Goal: Task Accomplishment & Management: Manage account settings

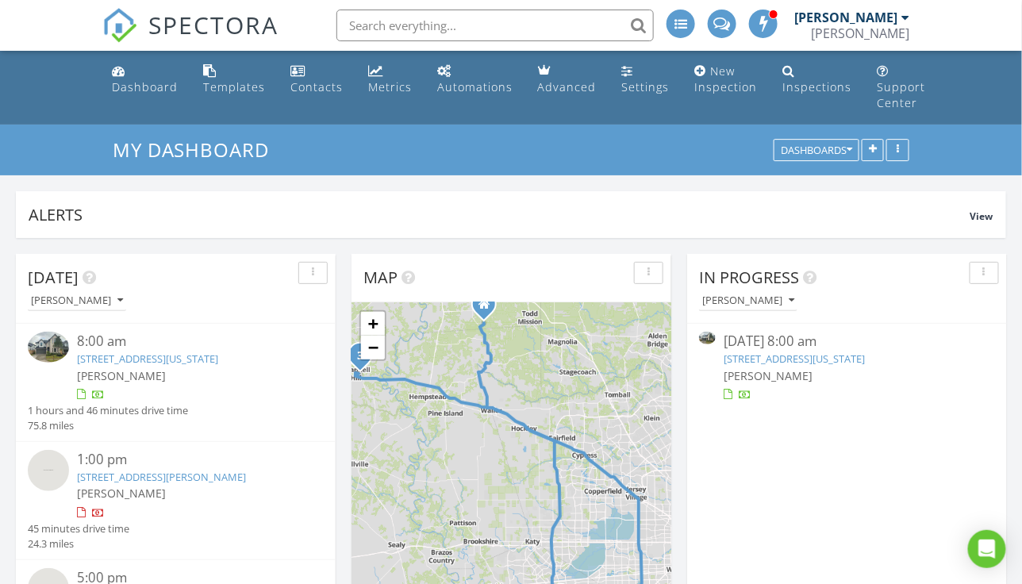
scroll to position [341, 320]
click at [865, 355] on link "[STREET_ADDRESS][US_STATE]" at bounding box center [794, 359] width 141 height 14
click at [865, 364] on link "[STREET_ADDRESS][US_STATE]" at bounding box center [794, 359] width 141 height 14
click at [860, 363] on link "[STREET_ADDRESS][US_STATE]" at bounding box center [794, 359] width 141 height 14
click at [855, 360] on link "[STREET_ADDRESS][US_STATE]" at bounding box center [794, 359] width 141 height 14
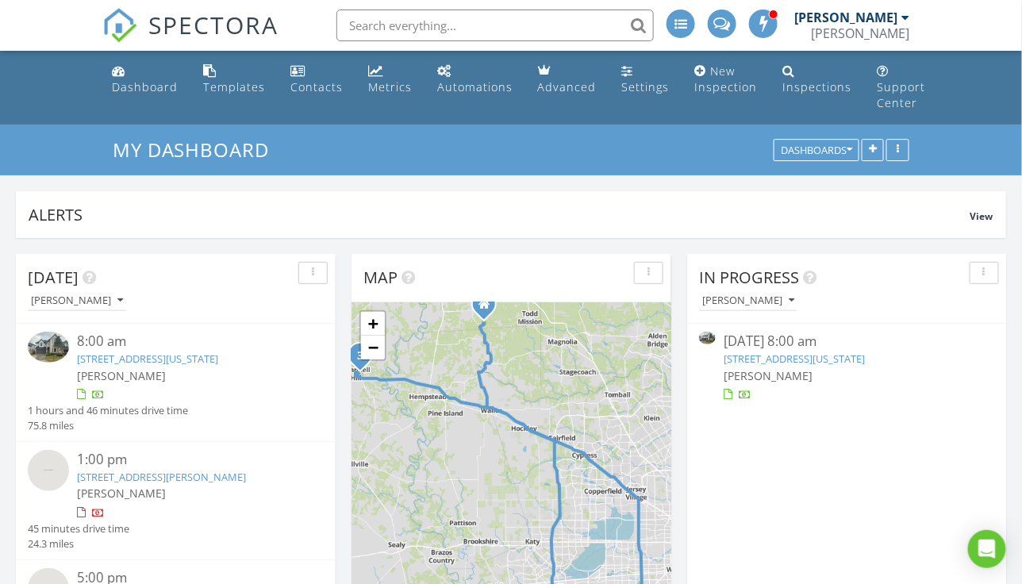
scroll to position [8, 8]
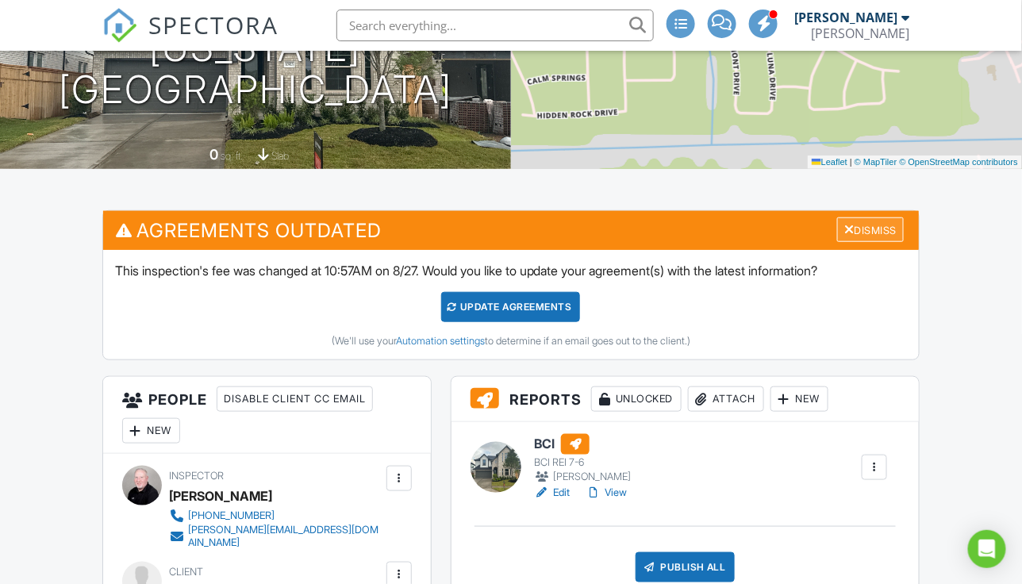
click at [867, 242] on div "Dismiss" at bounding box center [870, 230] width 67 height 25
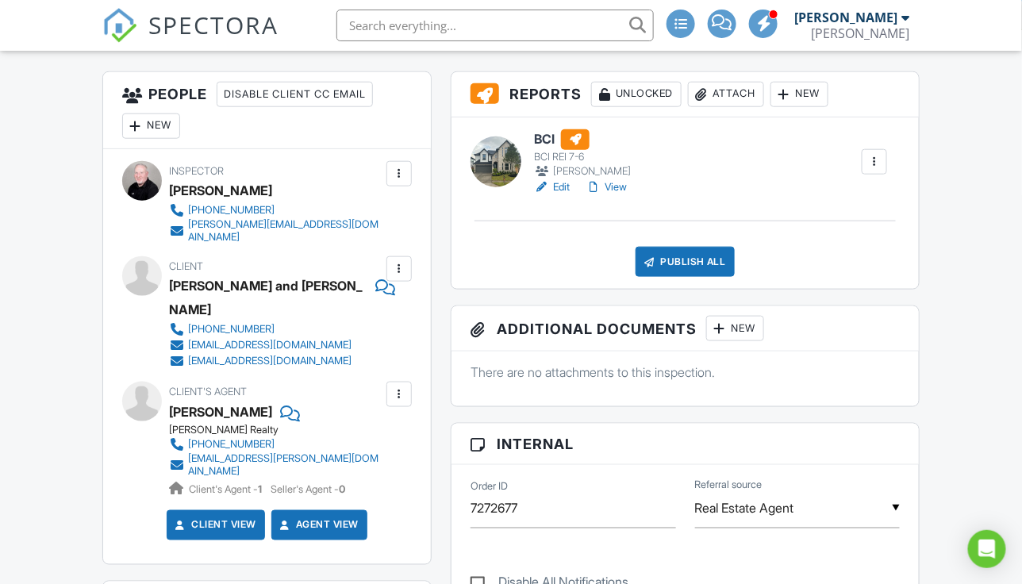
scroll to position [408, 0]
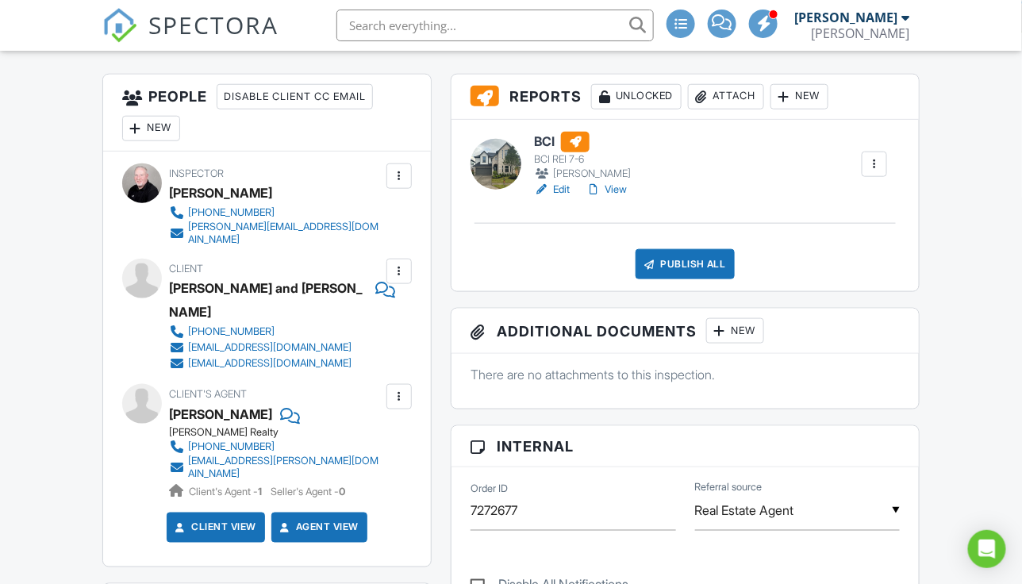
click at [563, 198] on link "Edit" at bounding box center [552, 190] width 36 height 16
